Goal: Information Seeking & Learning: Learn about a topic

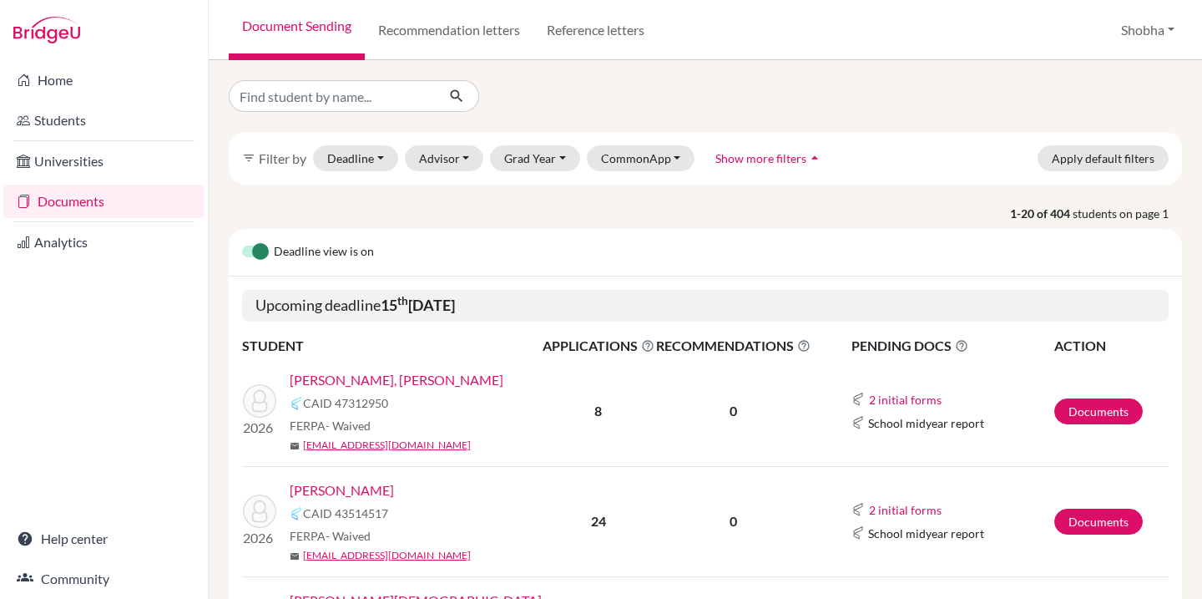
click at [97, 200] on link "Documents" at bounding box center [103, 201] width 201 height 33
click at [466, 156] on button "Advisor" at bounding box center [444, 158] width 79 height 26
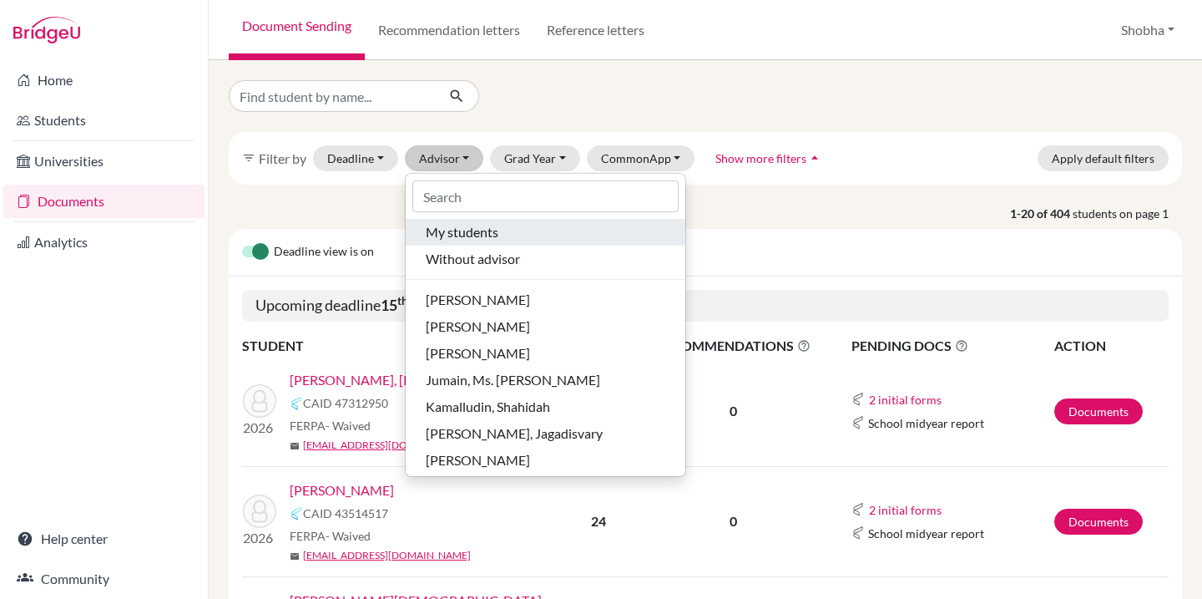
click at [474, 235] on span "My students" at bounding box center [462, 232] width 73 height 20
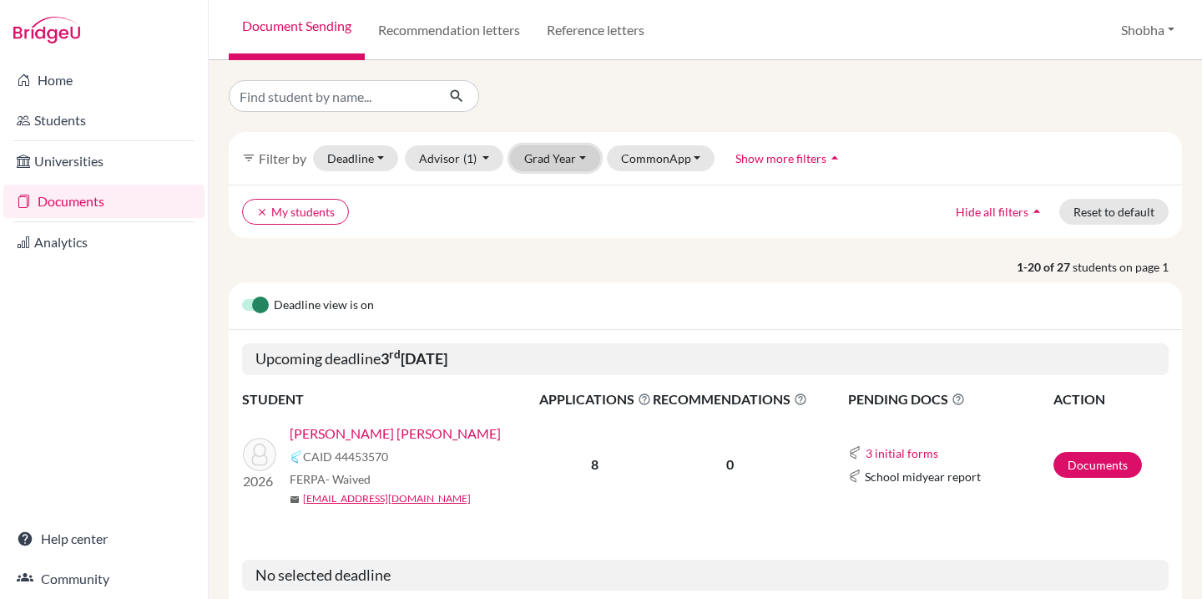
click at [579, 155] on button "Grad Year" at bounding box center [555, 158] width 90 height 26
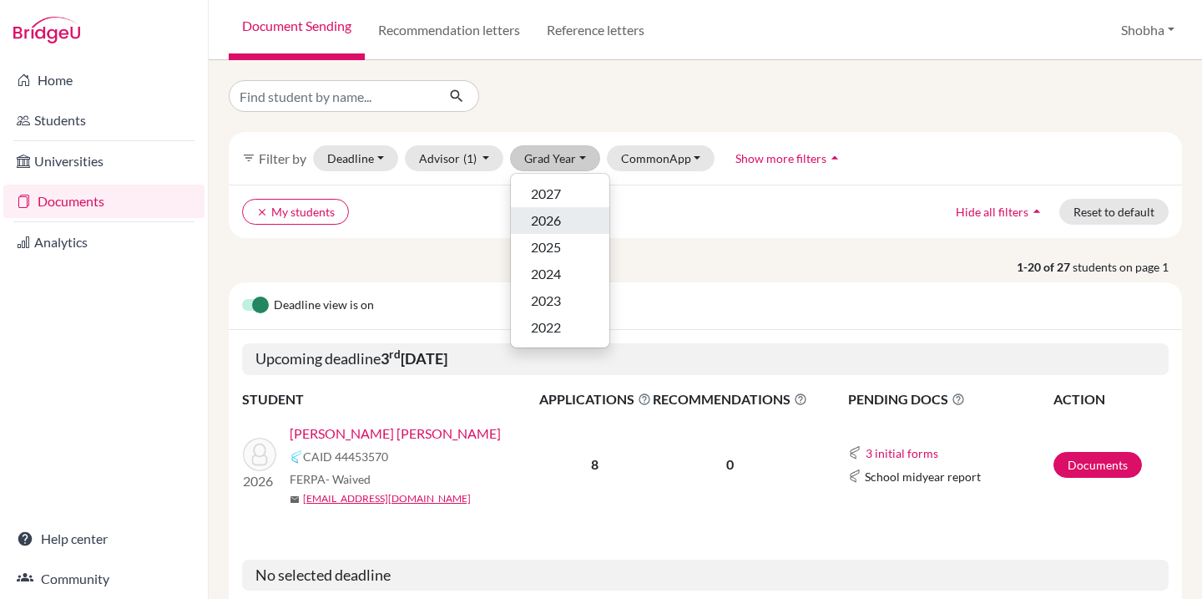
click at [560, 215] on span "2026" at bounding box center [546, 220] width 30 height 20
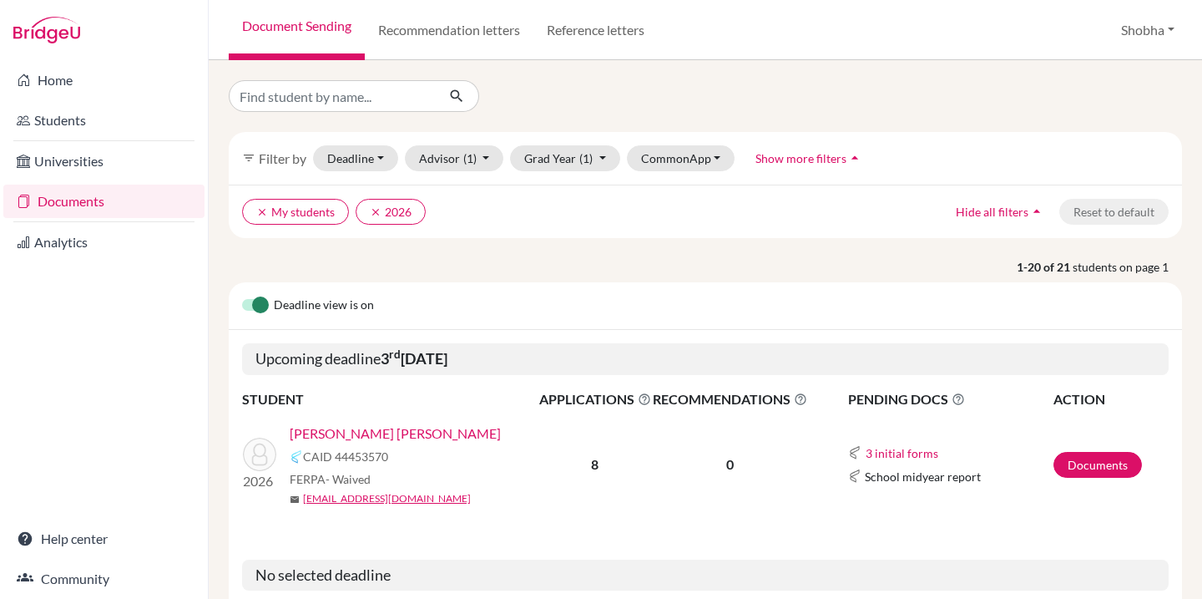
click at [401, 434] on link "[PERSON_NAME] [PERSON_NAME]" at bounding box center [395, 433] width 211 height 20
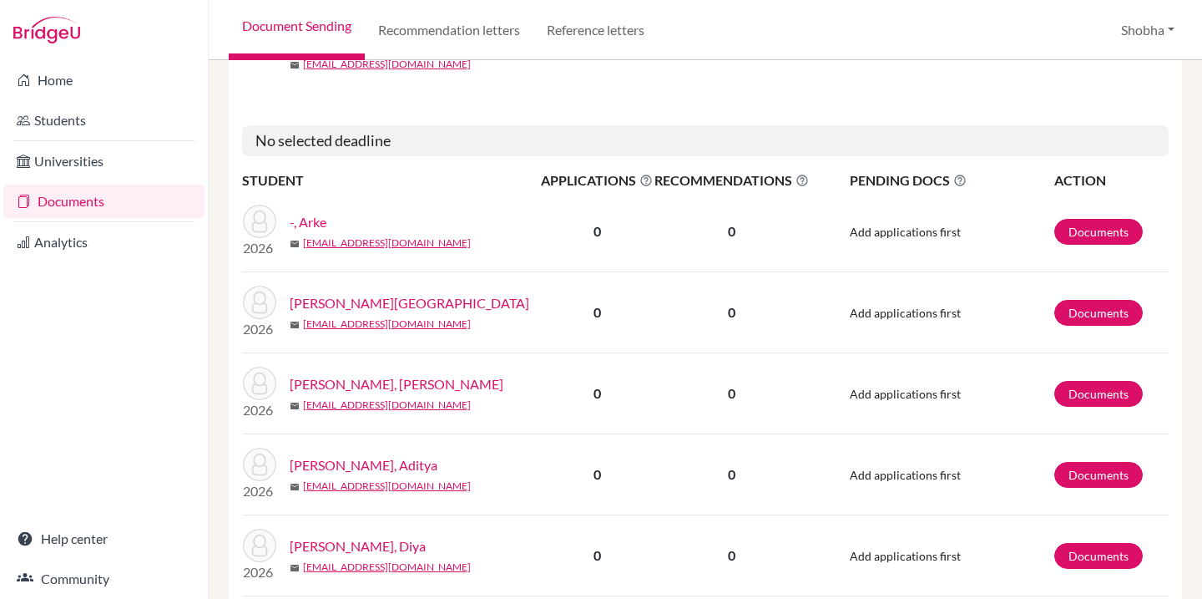
scroll to position [452, 0]
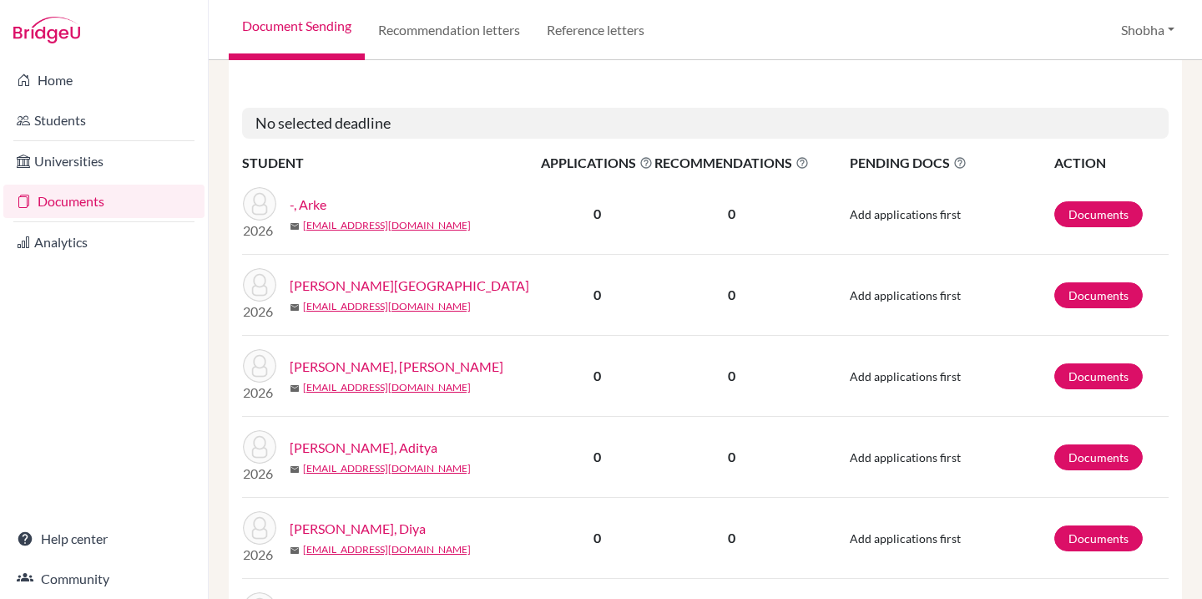
click at [364, 287] on link "Agarwal, Tvisha" at bounding box center [410, 286] width 240 height 20
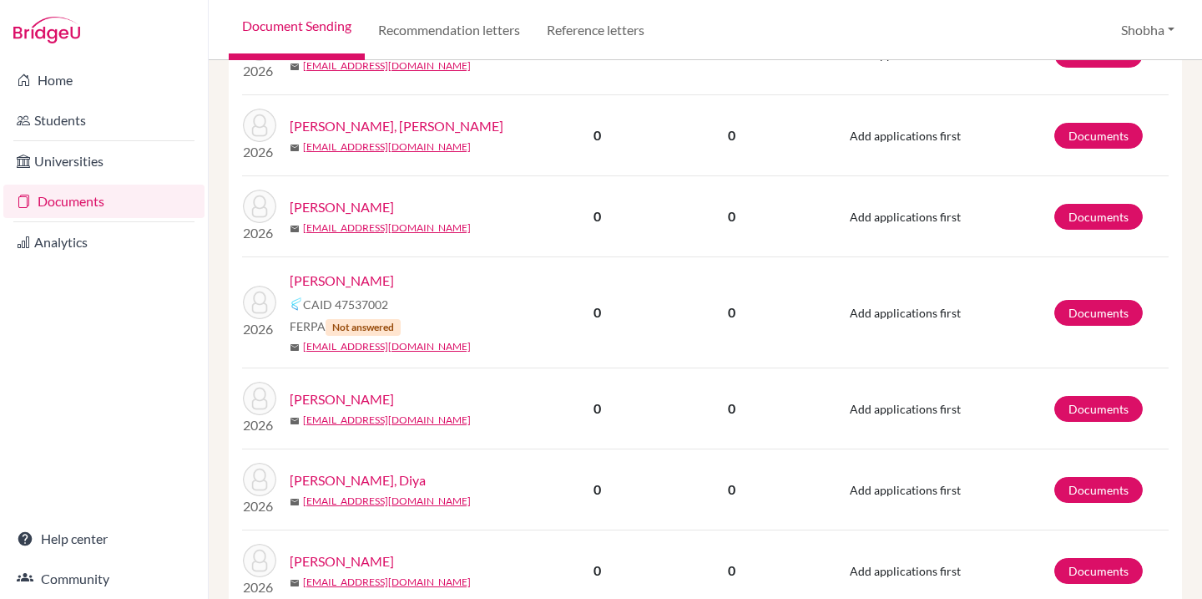
scroll to position [1258, 0]
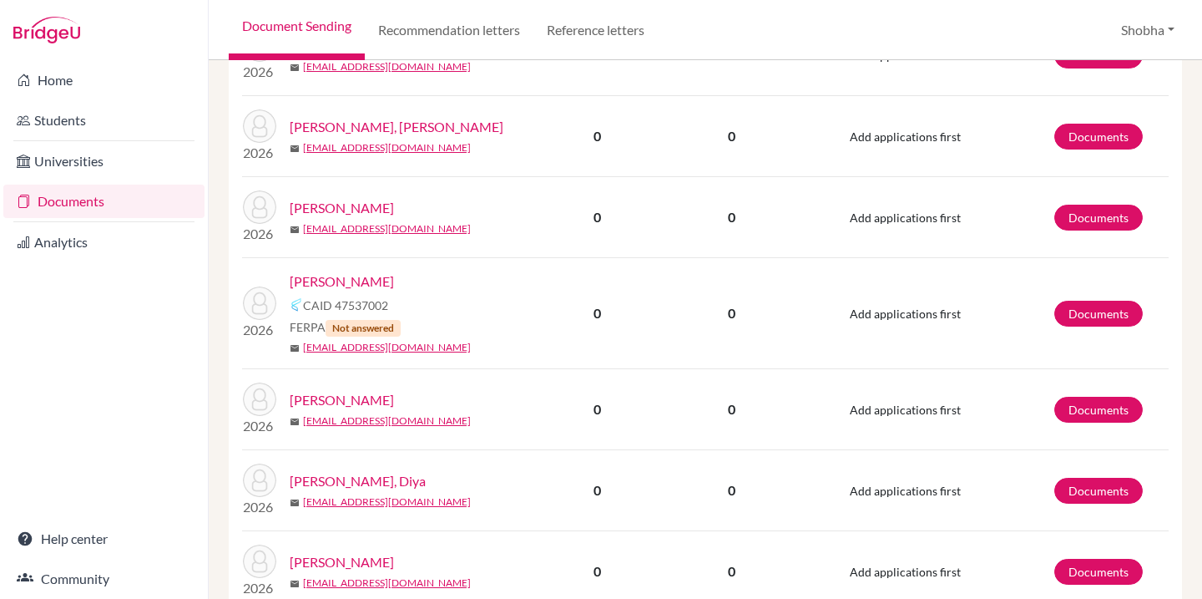
click at [365, 281] on link "Rastogi, Aryam" at bounding box center [342, 281] width 104 height 20
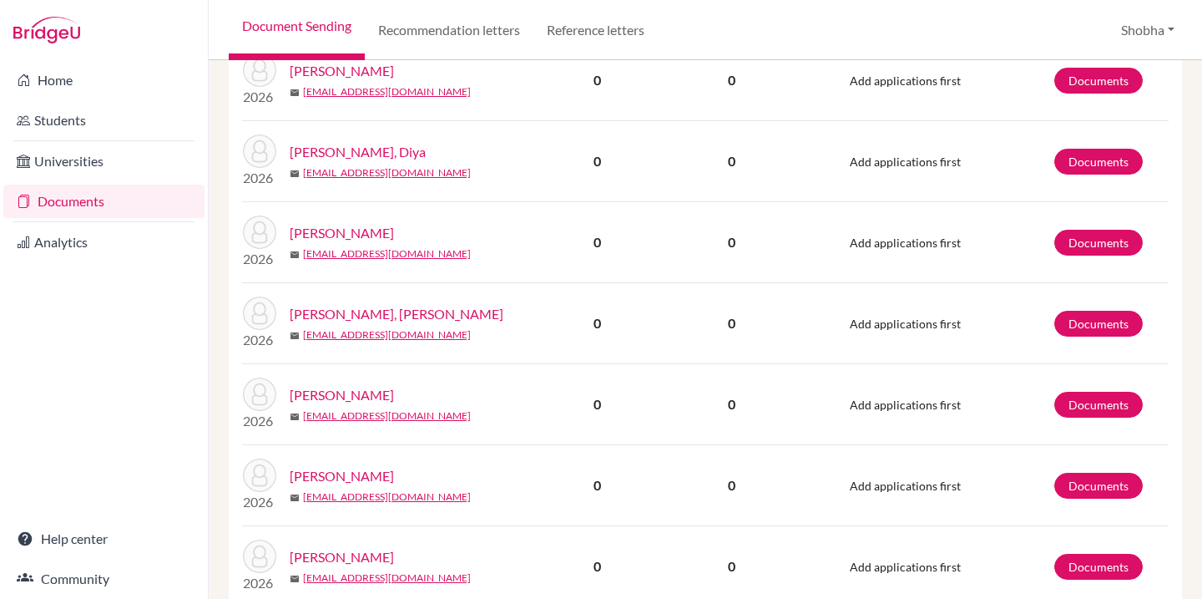
scroll to position [1726, 0]
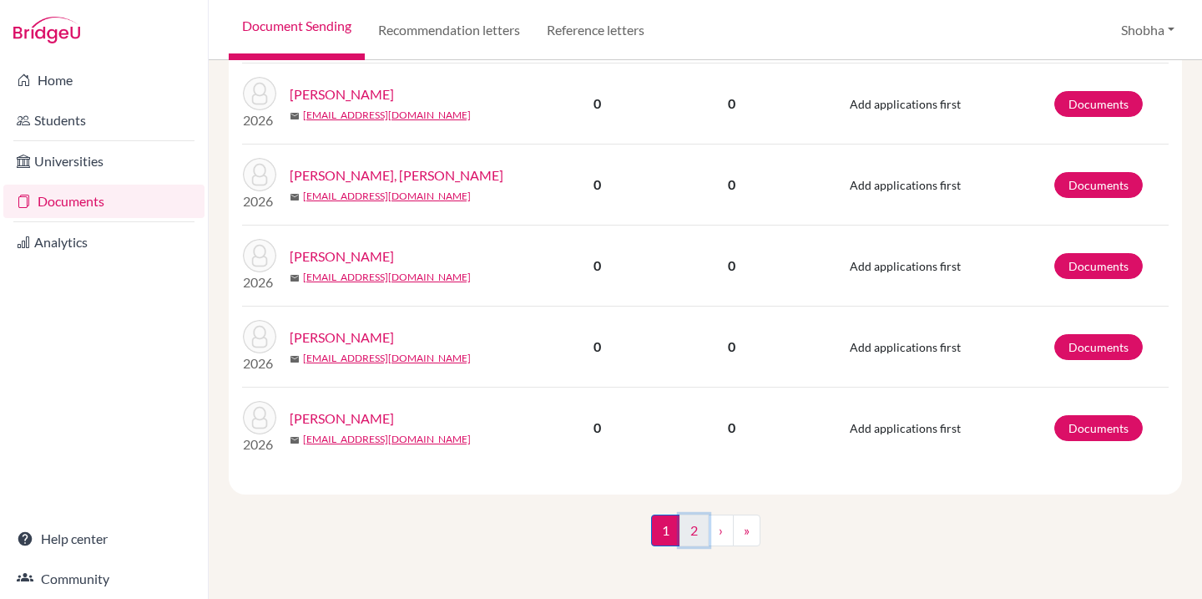
click at [695, 523] on link "2" at bounding box center [694, 530] width 29 height 32
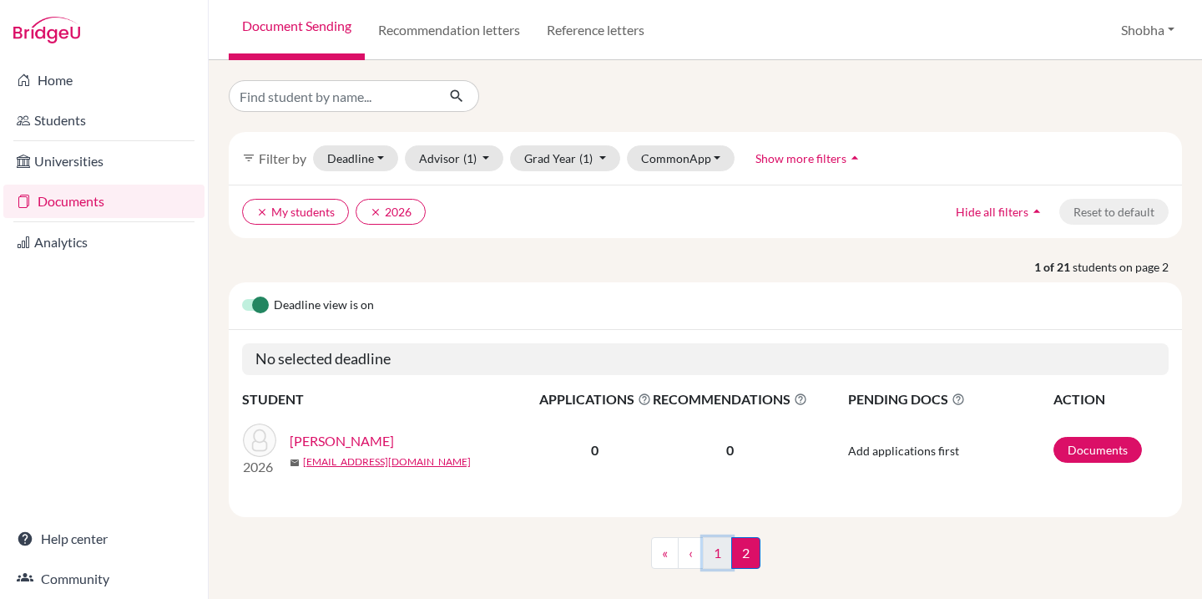
click at [714, 552] on link "1" at bounding box center [717, 553] width 29 height 32
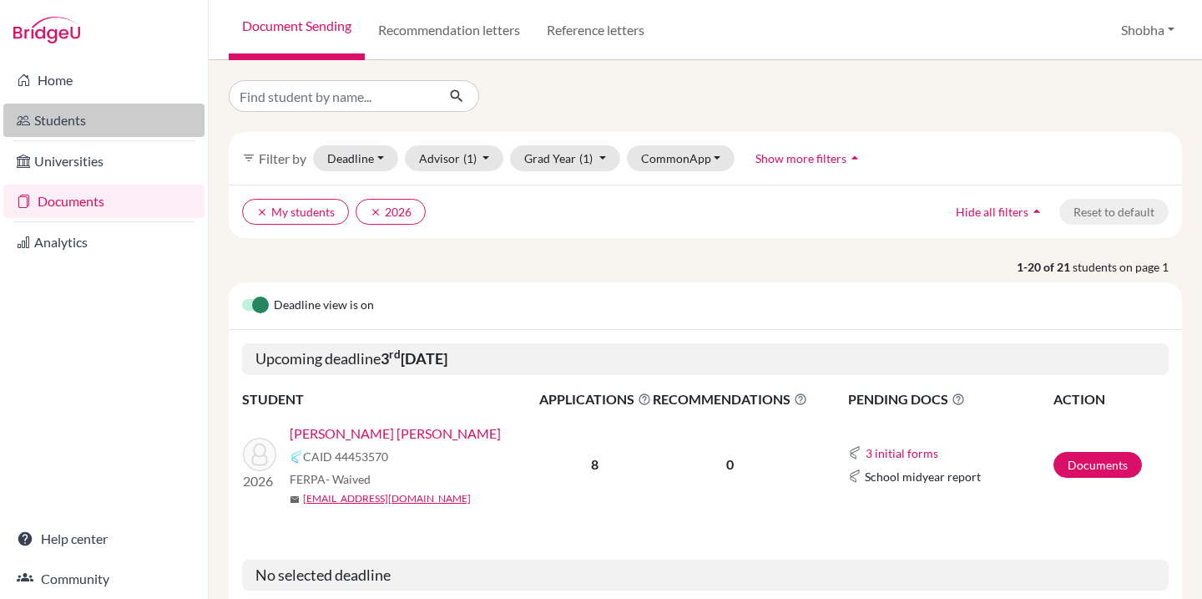
click at [72, 119] on link "Students" at bounding box center [103, 120] width 201 height 33
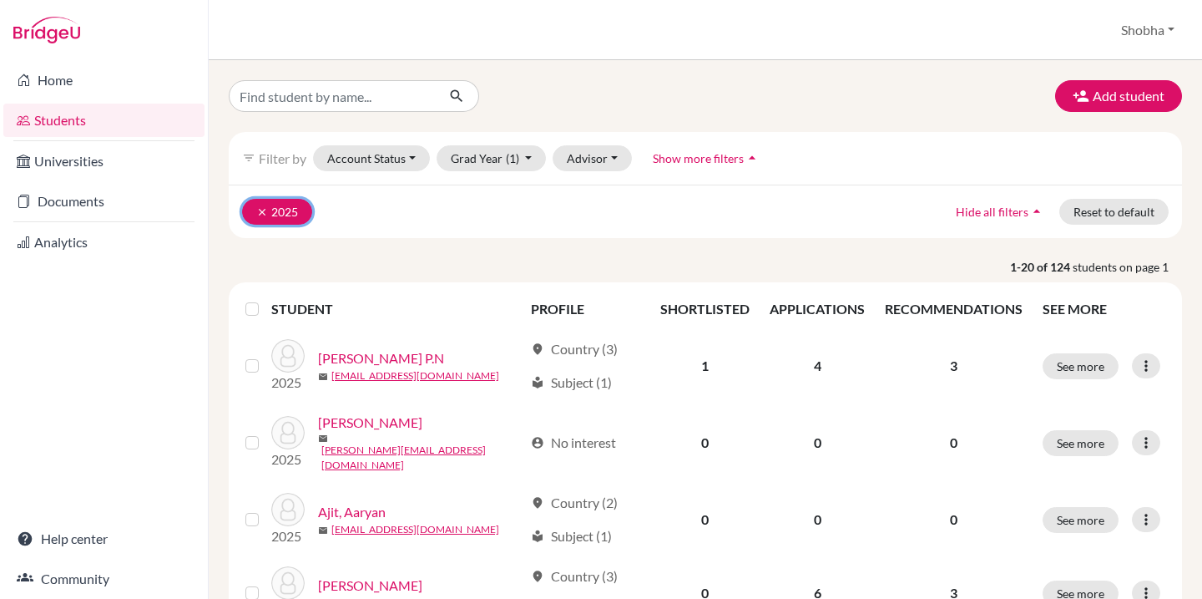
click at [265, 210] on icon "clear" at bounding box center [262, 212] width 12 height 12
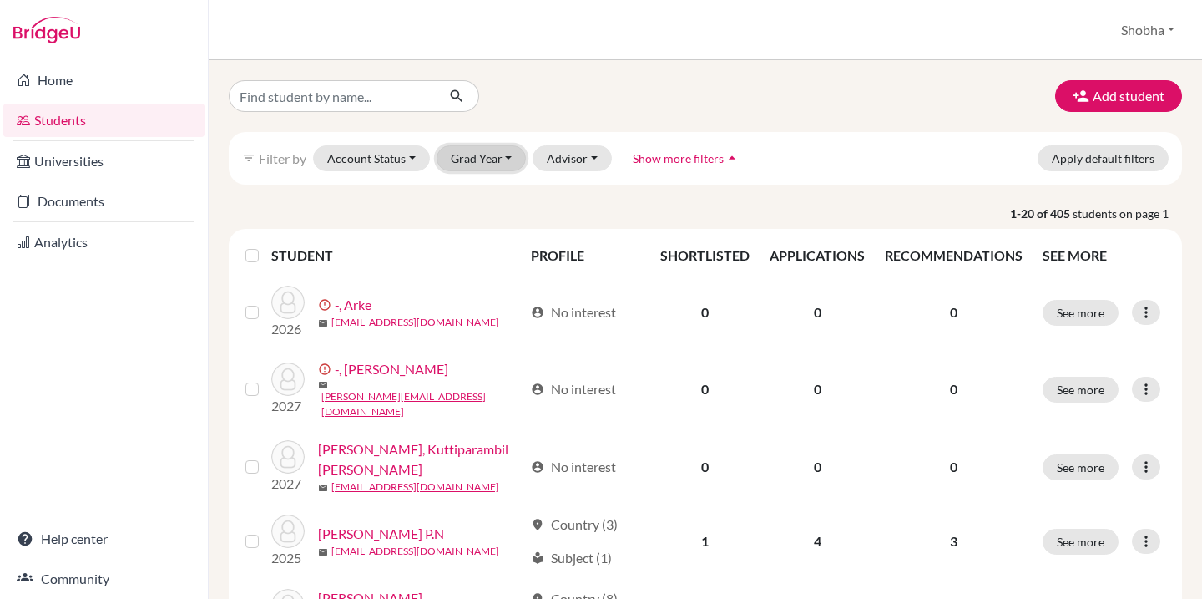
click at [505, 157] on button "Grad Year" at bounding box center [482, 158] width 90 height 26
click at [496, 221] on div "2026" at bounding box center [487, 220] width 58 height 20
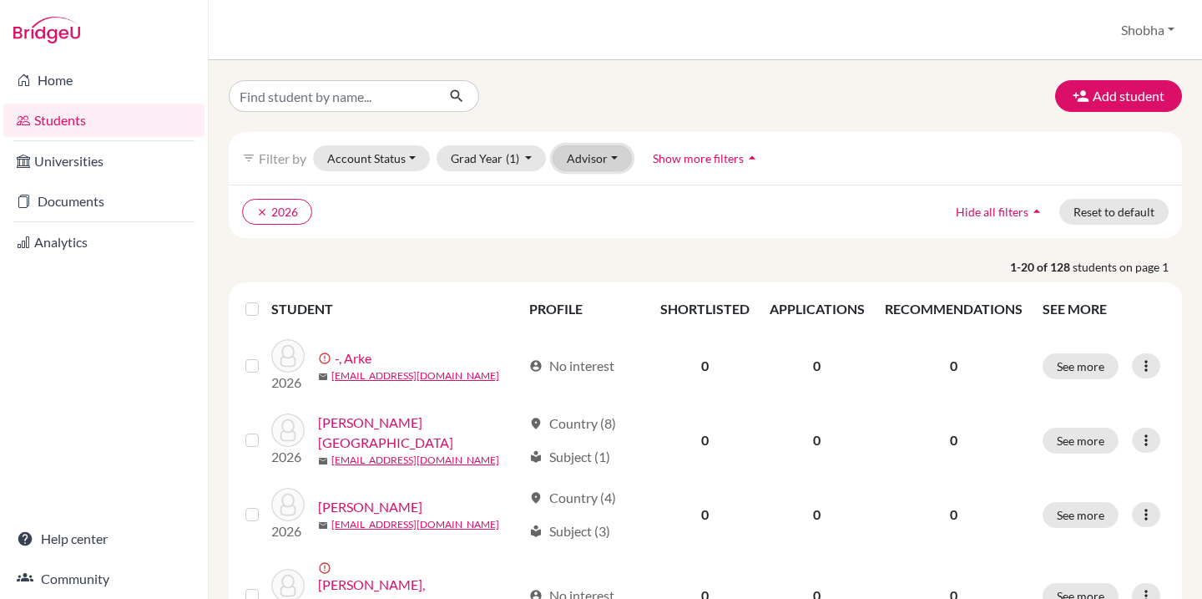
click at [615, 155] on button "Advisor" at bounding box center [592, 158] width 79 height 26
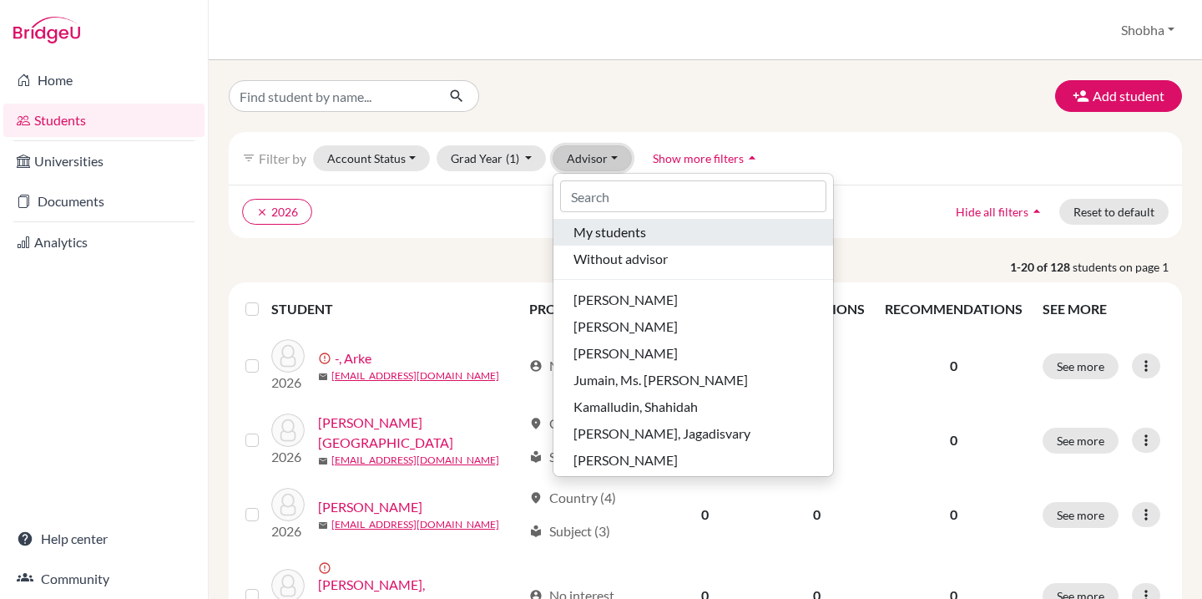
click at [615, 230] on span "My students" at bounding box center [610, 232] width 73 height 20
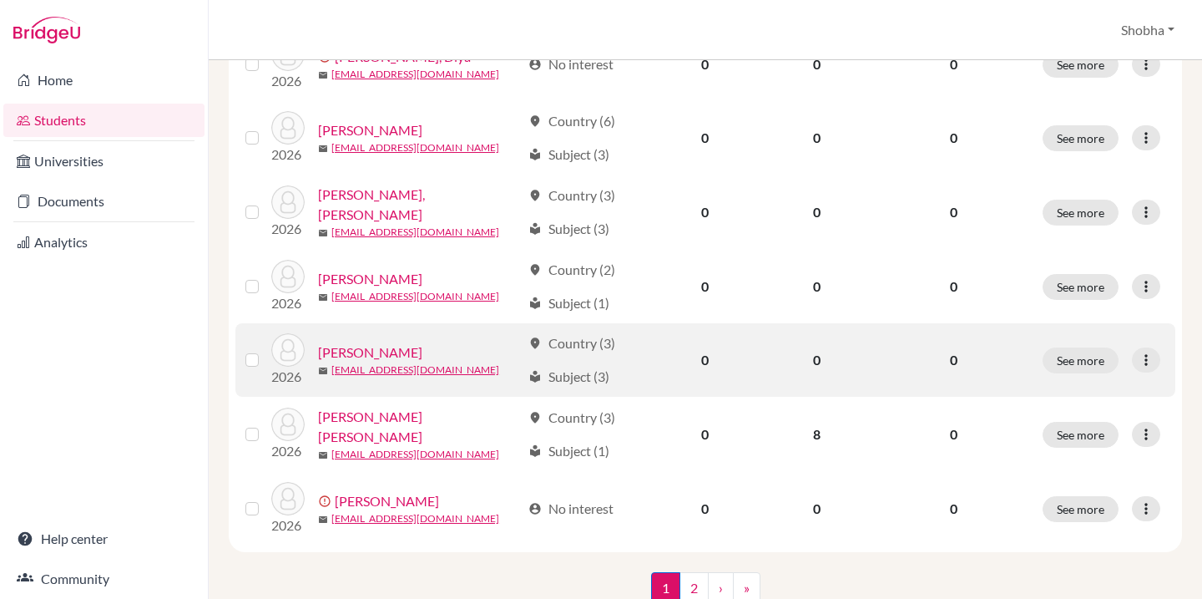
scroll to position [1347, 0]
